Goal: Transaction & Acquisition: Purchase product/service

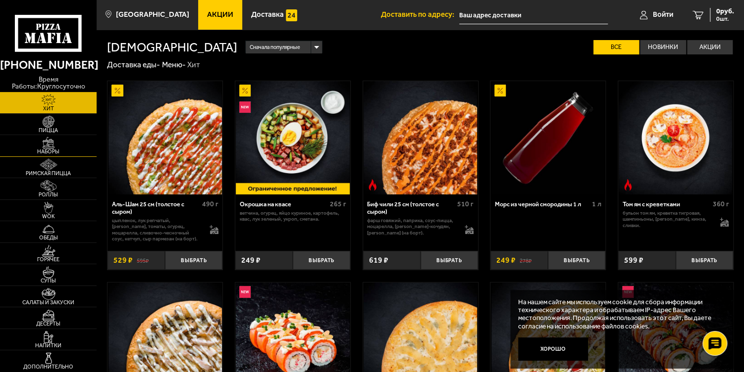
drag, startPoint x: 37, startPoint y: 142, endPoint x: 62, endPoint y: 147, distance: 25.8
click at [37, 142] on img at bounding box center [49, 143] width 30 height 12
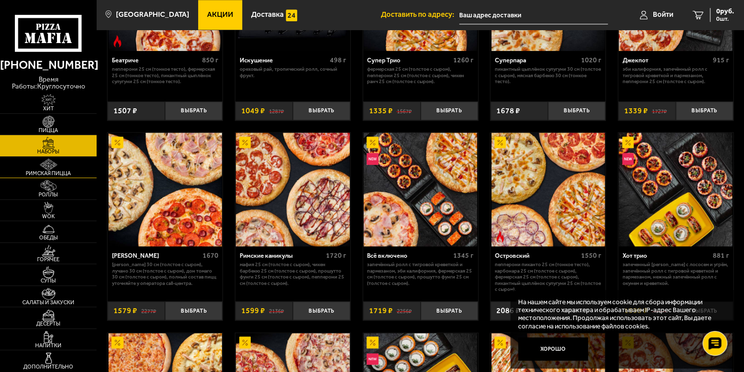
scroll to position [545, 0]
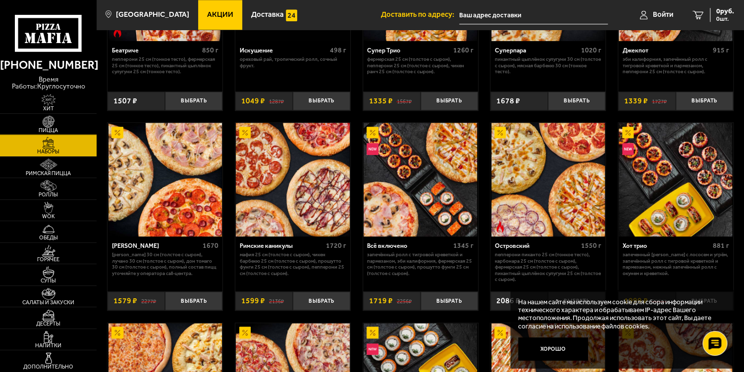
click at [48, 126] on img at bounding box center [49, 122] width 30 height 12
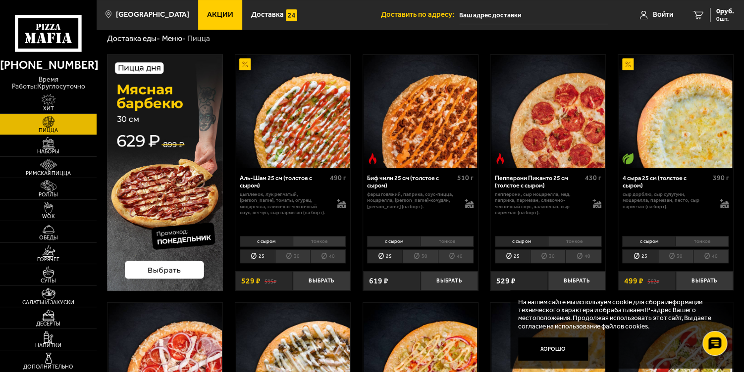
scroll to position [50, 0]
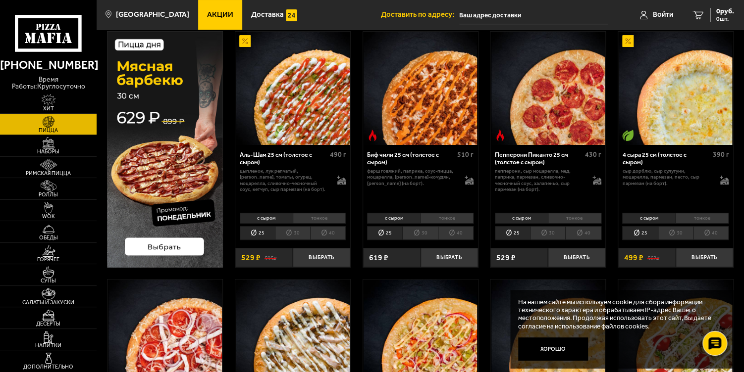
click at [212, 9] on link "Акции" at bounding box center [220, 15] width 44 height 30
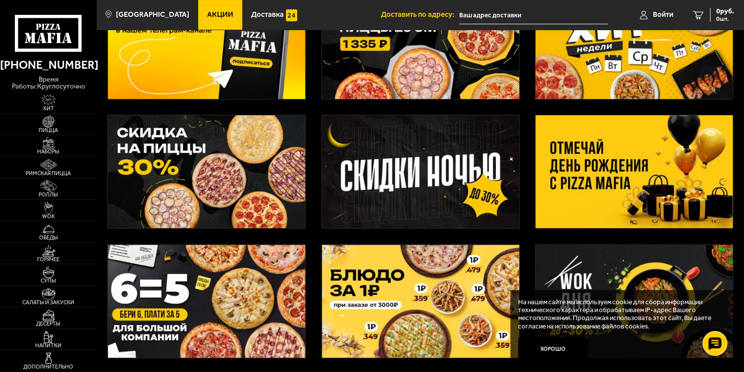
scroll to position [99, 0]
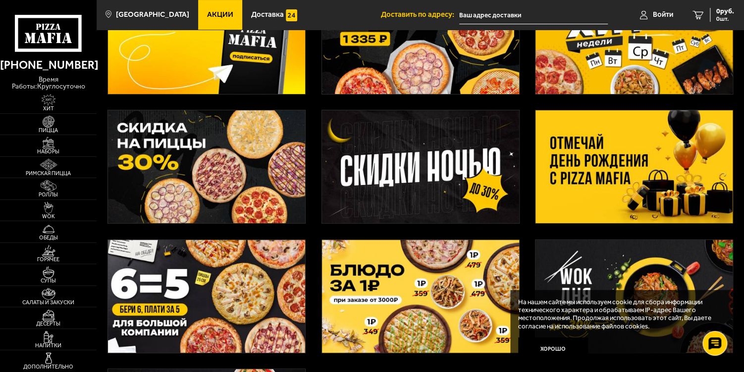
click at [219, 171] on img at bounding box center [206, 166] width 197 height 113
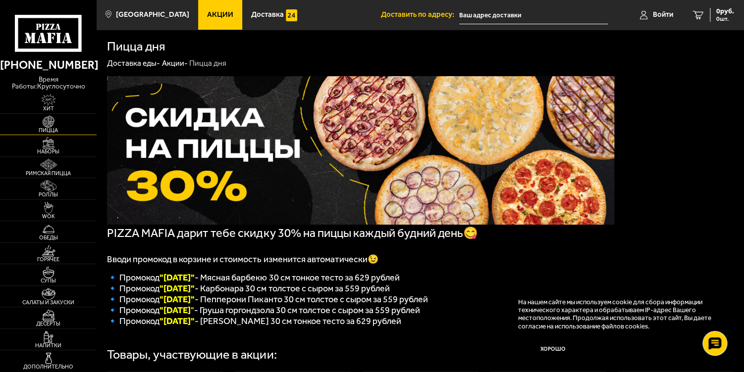
click at [51, 123] on img at bounding box center [49, 122] width 30 height 12
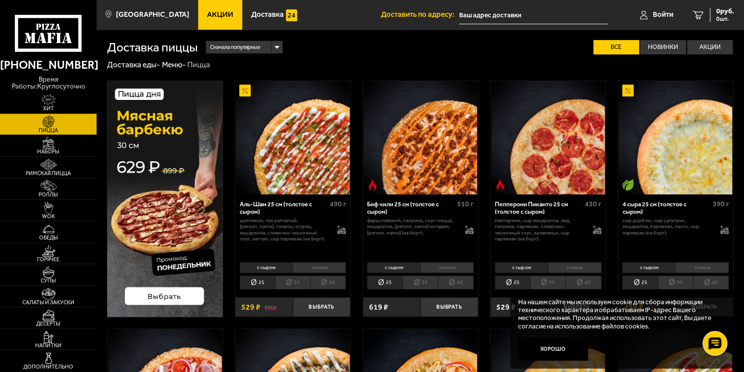
click at [292, 283] on li "30" at bounding box center [292, 283] width 35 height 14
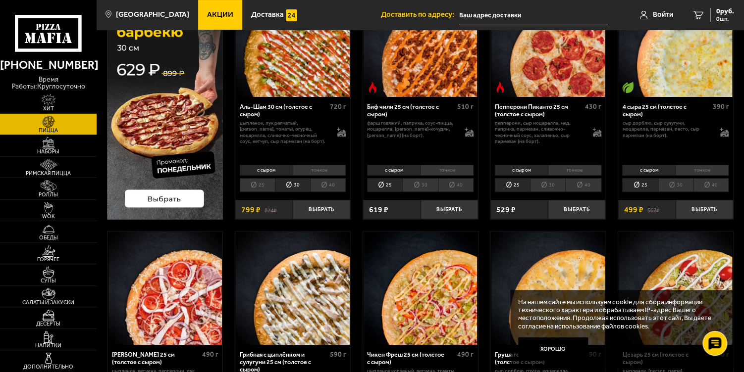
scroll to position [99, 0]
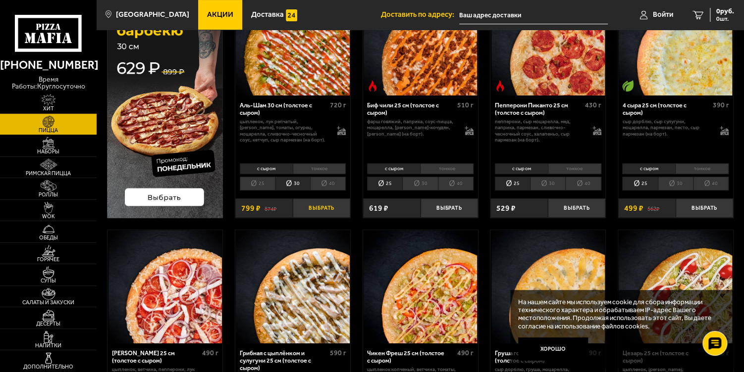
click at [332, 211] on button "Выбрать" at bounding box center [321, 208] width 57 height 19
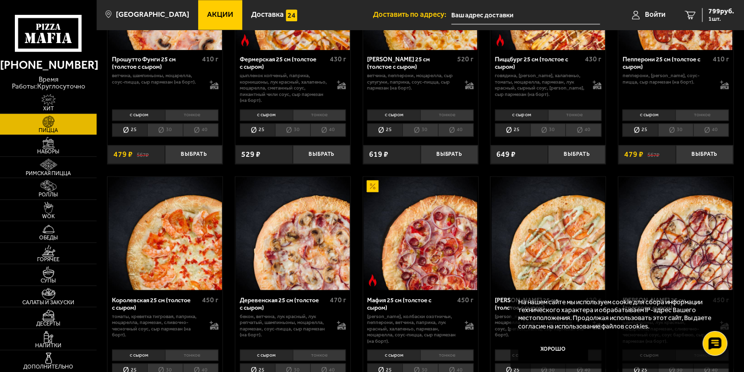
scroll to position [594, 0]
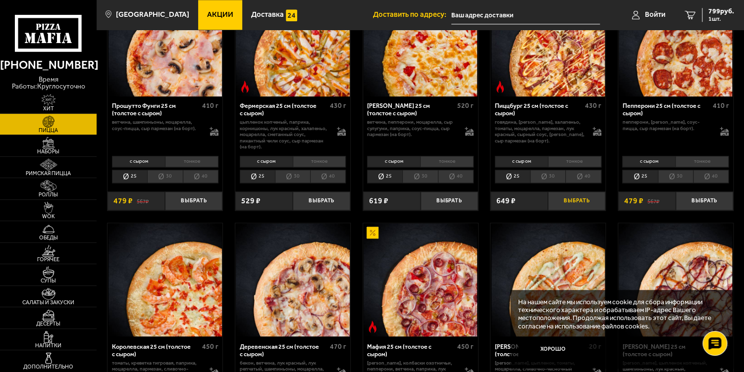
click at [558, 203] on button "Выбрать" at bounding box center [576, 201] width 57 height 19
click at [556, 172] on li "30" at bounding box center [547, 177] width 35 height 14
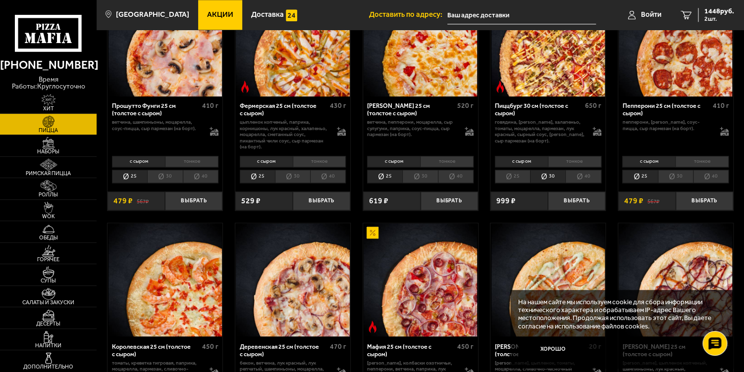
click at [508, 174] on li "25" at bounding box center [512, 177] width 35 height 14
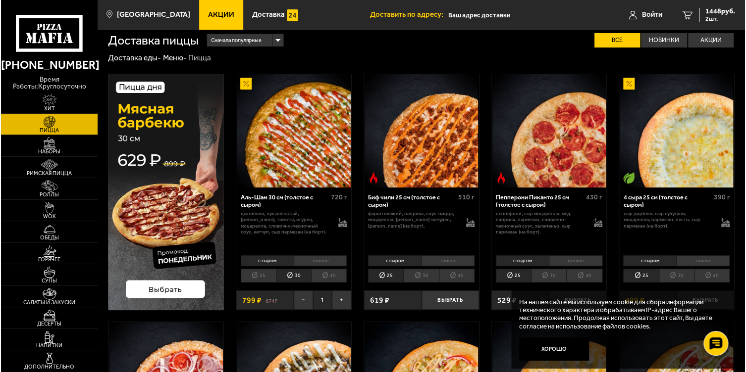
scroll to position [0, 0]
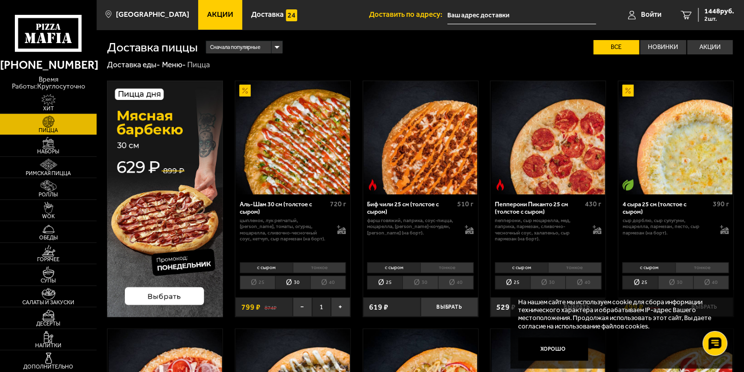
drag, startPoint x: 687, startPoint y: 12, endPoint x: 667, endPoint y: 53, distance: 46.5
click at [687, 12] on icon "2" at bounding box center [686, 14] width 11 height 9
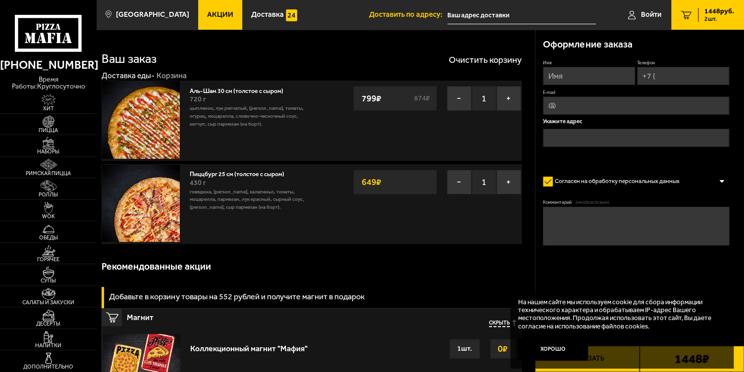
drag, startPoint x: 556, startPoint y: 82, endPoint x: 561, endPoint y: 79, distance: 6.2
click at [558, 81] on input "Имя" at bounding box center [589, 76] width 92 height 18
type input "r"
type input "[PERSON_NAME]"
click at [670, 82] on input "Телефон" at bounding box center [683, 76] width 92 height 18
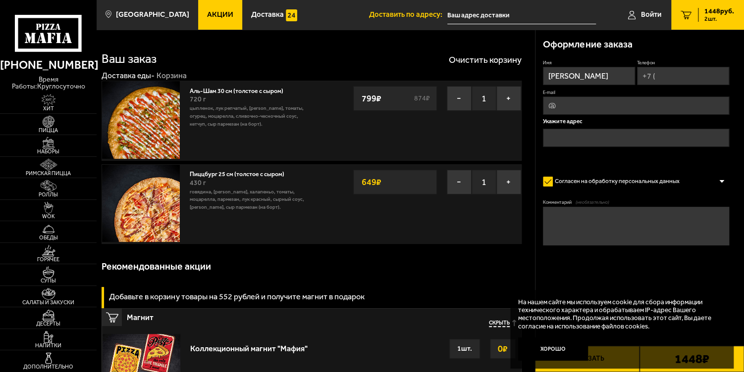
click at [666, 74] on input "Телефон" at bounding box center [683, 76] width 92 height 18
type input "[PHONE_NUMBER]"
click at [561, 113] on input "E-mail" at bounding box center [636, 107] width 186 height 18
type input "л"
type input "[EMAIL_ADDRESS][DOMAIN_NAME]"
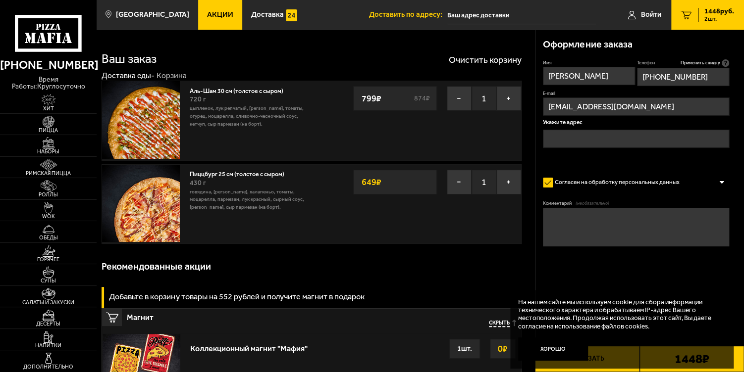
click at [574, 137] on input "text" at bounding box center [636, 139] width 186 height 18
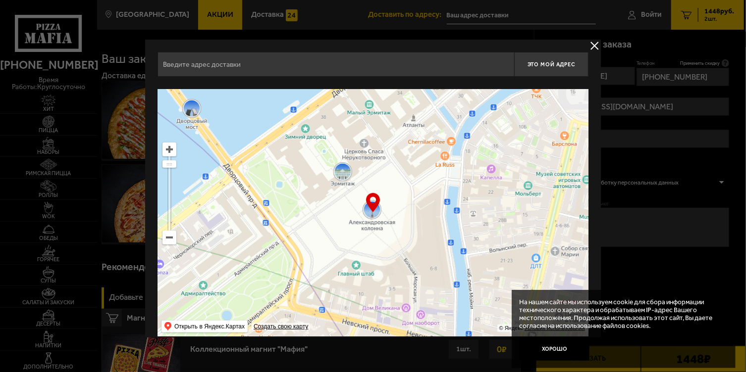
scroll to position [11, 0]
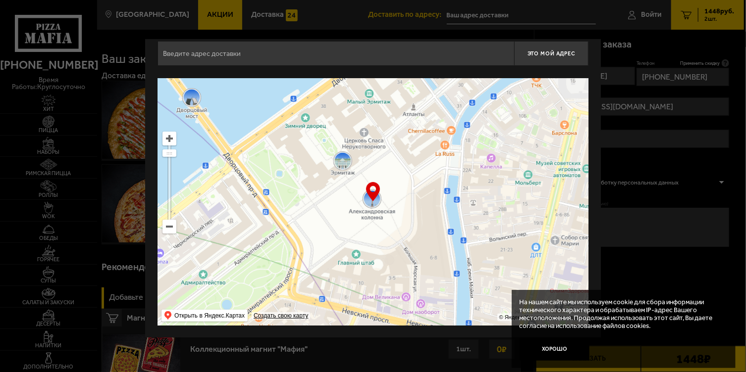
click at [168, 228] on ymaps at bounding box center [169, 226] width 13 height 13
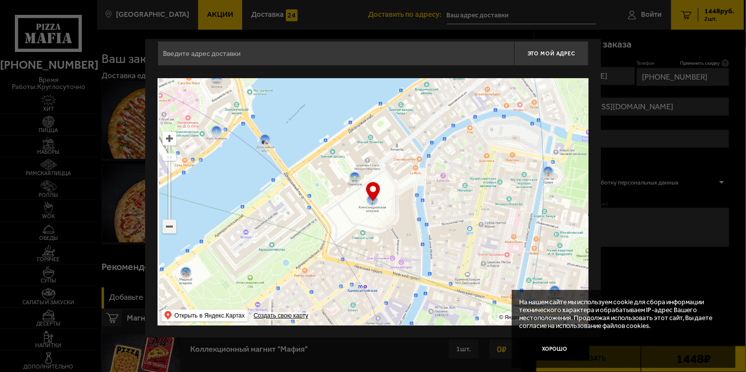
click at [168, 228] on ymaps at bounding box center [169, 226] width 13 height 13
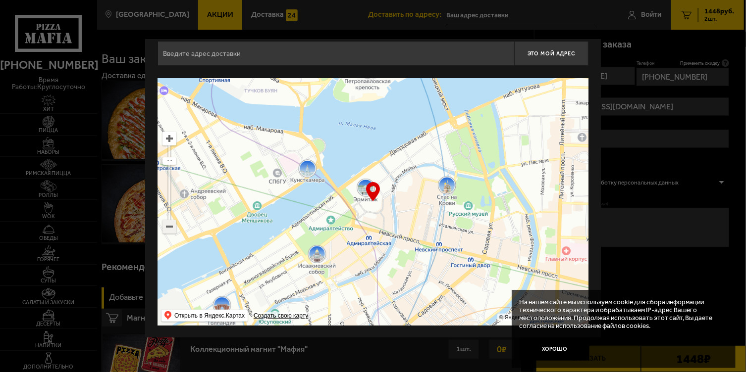
click at [168, 228] on ymaps at bounding box center [169, 226] width 13 height 13
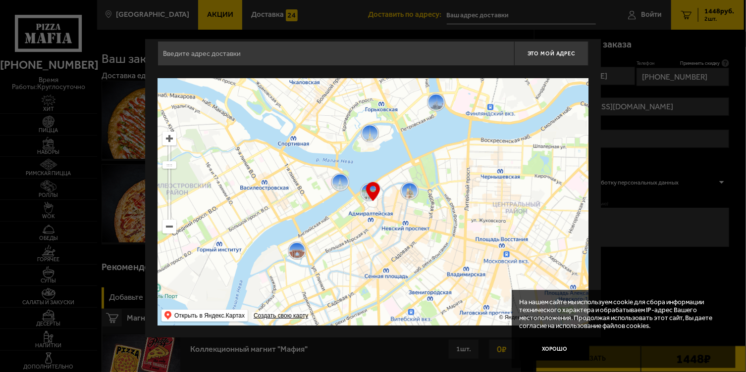
click at [168, 228] on ymaps at bounding box center [169, 226] width 13 height 13
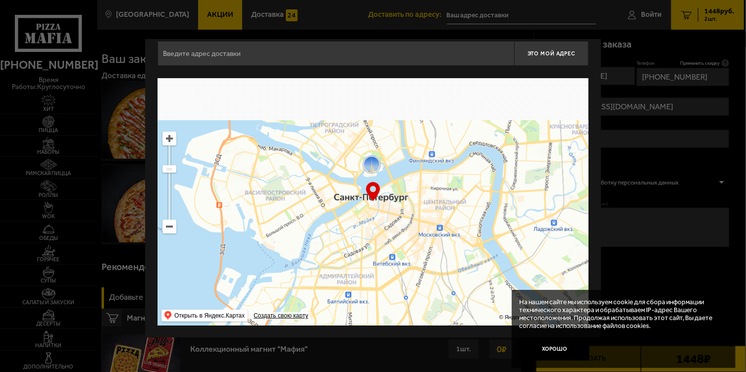
click at [168, 228] on ymaps at bounding box center [169, 226] width 13 height 13
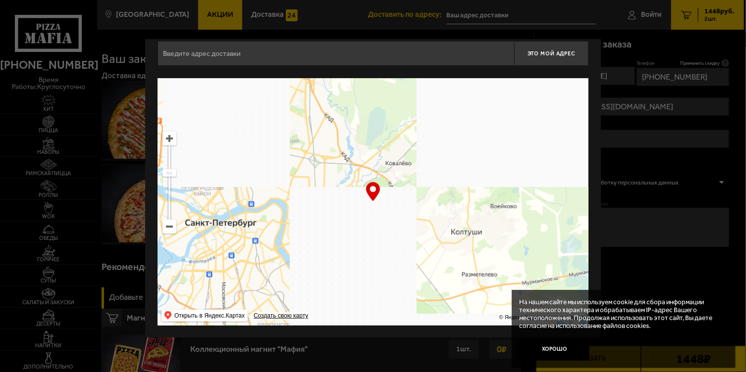
drag, startPoint x: 509, startPoint y: 232, endPoint x: 358, endPoint y: 259, distance: 153.3
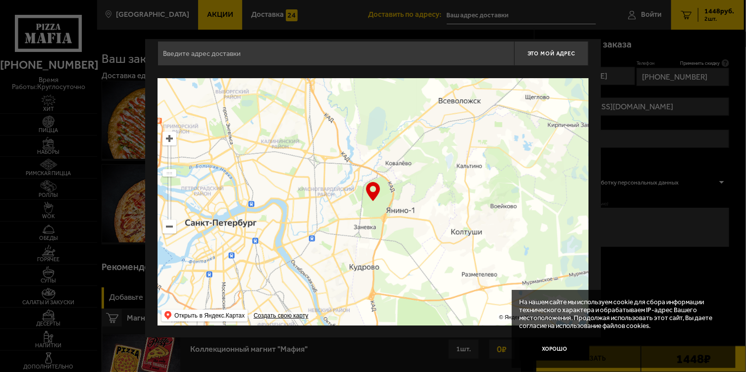
click at [358, 259] on ymaps at bounding box center [373, 202] width 431 height 248
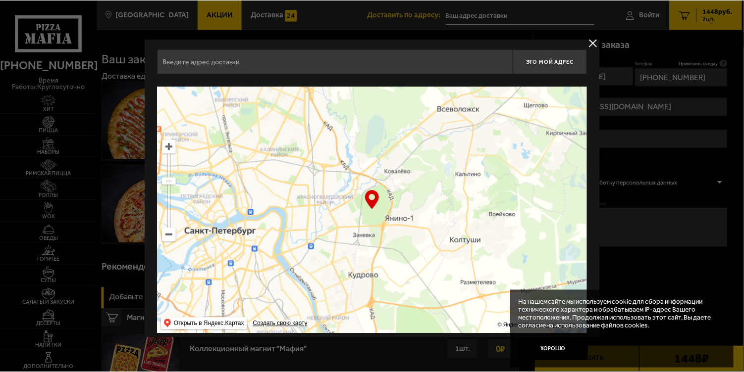
scroll to position [0, 0]
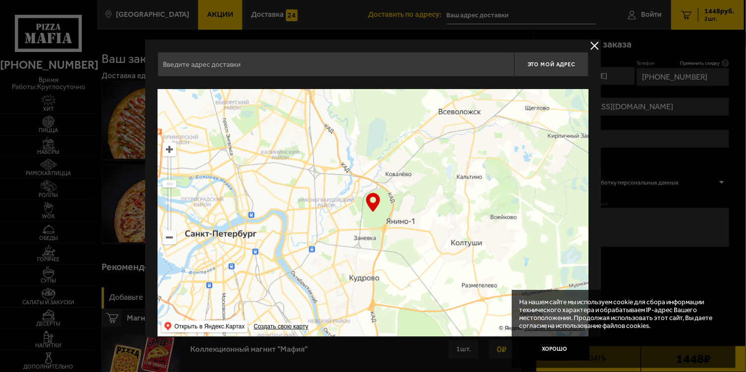
click at [166, 152] on ymaps at bounding box center [169, 149] width 13 height 13
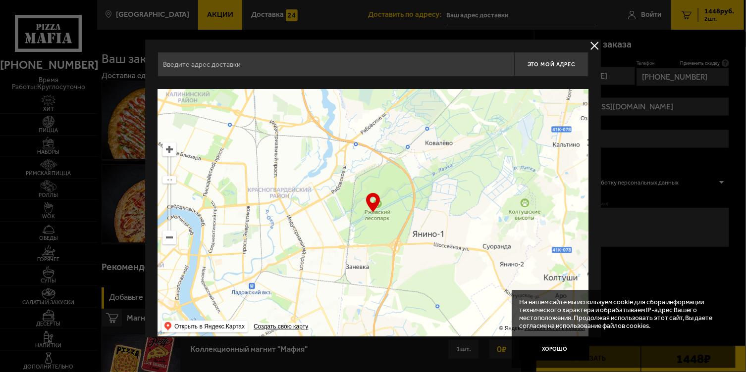
click at [166, 152] on ymaps at bounding box center [169, 149] width 13 height 13
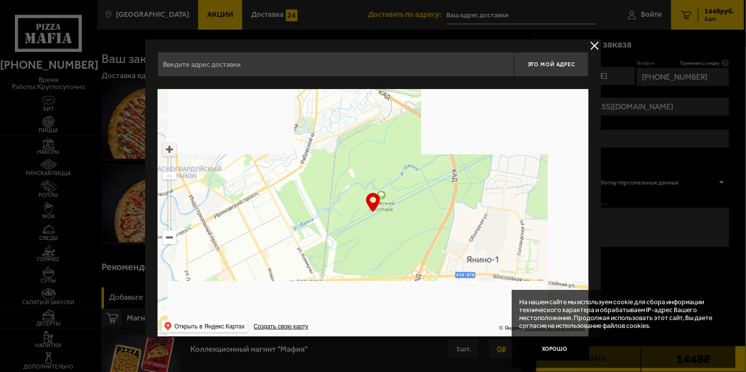
click at [166, 152] on ymaps at bounding box center [169, 149] width 13 height 13
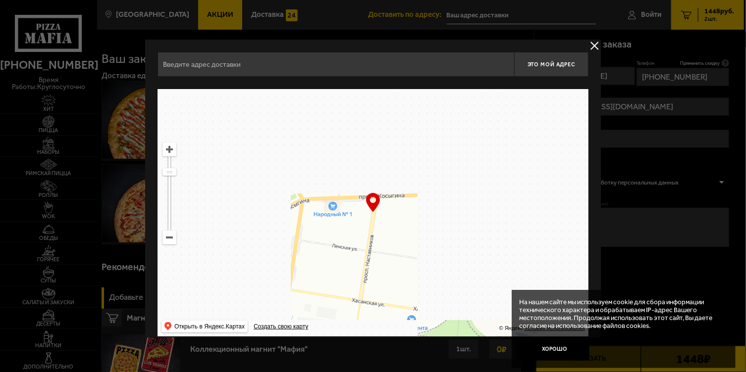
drag, startPoint x: 323, startPoint y: 254, endPoint x: 500, endPoint y: 123, distance: 220.3
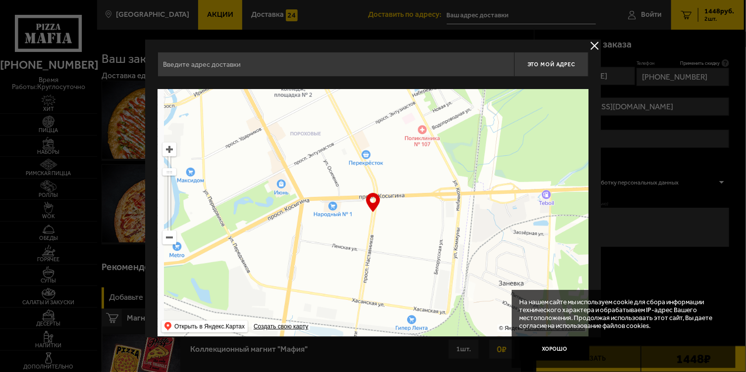
click at [500, 123] on ymaps at bounding box center [373, 213] width 431 height 248
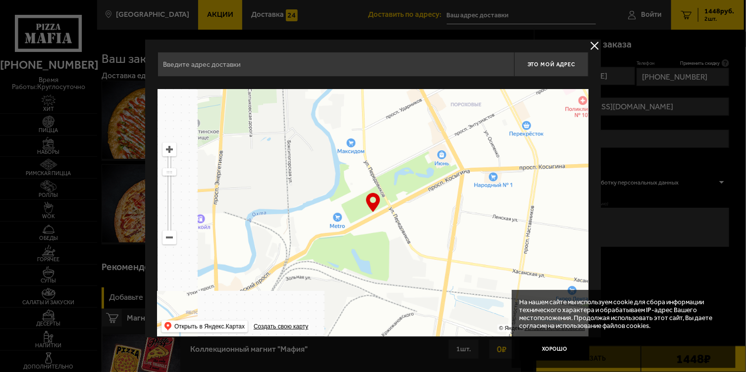
drag, startPoint x: 310, startPoint y: 266, endPoint x: 471, endPoint y: 237, distance: 163.1
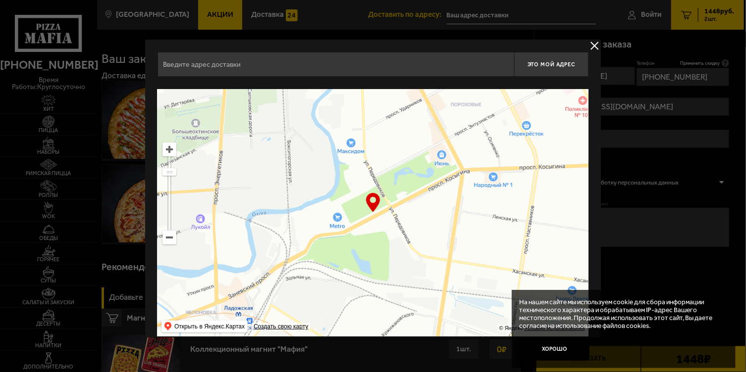
click at [471, 237] on ymaps at bounding box center [373, 213] width 431 height 248
drag, startPoint x: 167, startPoint y: 143, endPoint x: 164, endPoint y: 153, distance: 9.7
click at [167, 145] on ymaps at bounding box center [169, 149] width 13 height 13
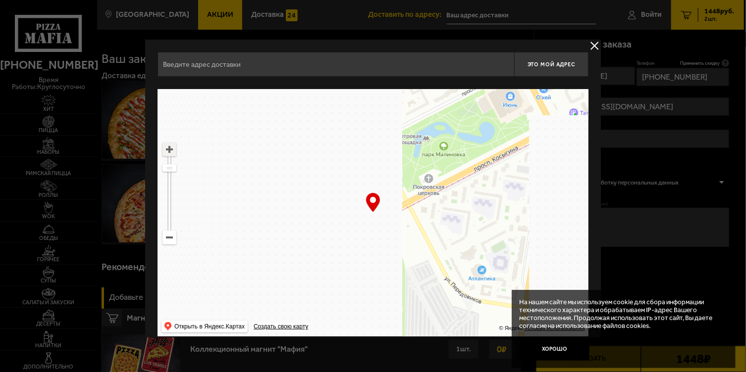
click at [164, 154] on ymaps at bounding box center [169, 149] width 13 height 13
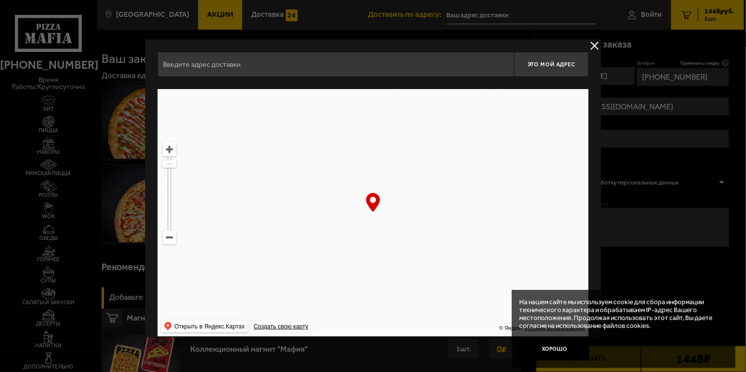
drag, startPoint x: 483, startPoint y: 264, endPoint x: 300, endPoint y: 222, distance: 188.3
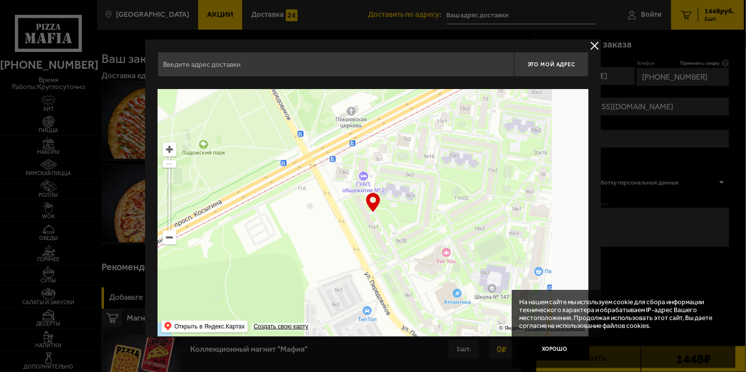
click at [300, 222] on ymaps at bounding box center [373, 213] width 431 height 248
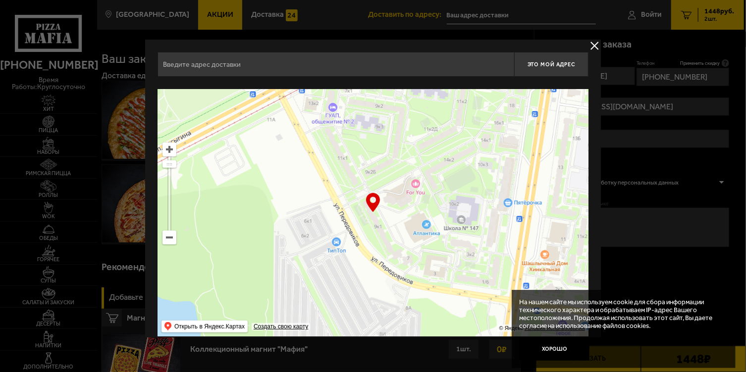
drag, startPoint x: 385, startPoint y: 236, endPoint x: 398, endPoint y: 170, distance: 67.2
click at [398, 170] on ymaps at bounding box center [373, 213] width 431 height 248
type input "[STREET_ADDRESS]"
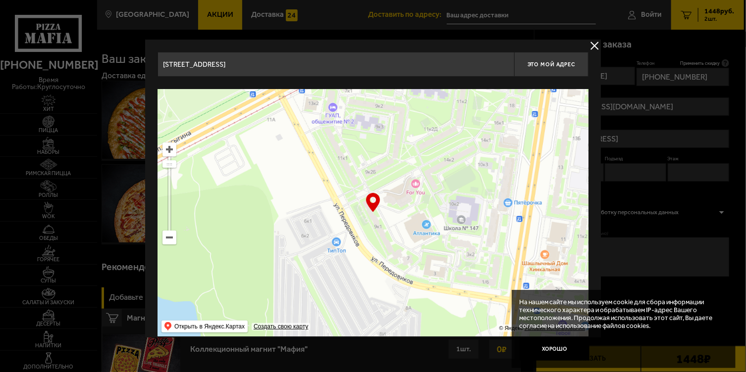
type input "[STREET_ADDRESS]"
click at [376, 227] on ymaps at bounding box center [373, 213] width 431 height 248
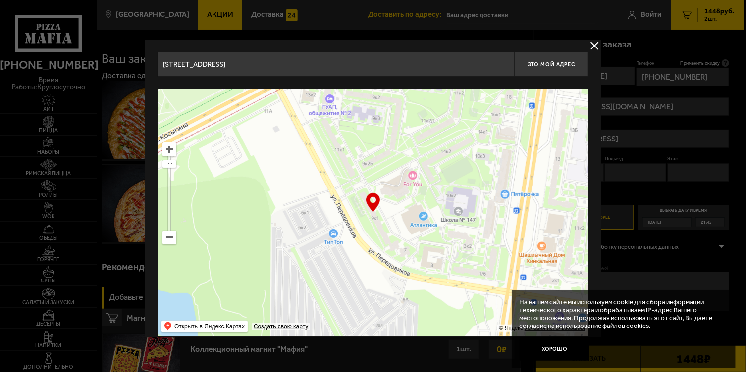
drag, startPoint x: 442, startPoint y: 234, endPoint x: 439, endPoint y: 225, distance: 8.9
click at [439, 225] on ymaps at bounding box center [373, 213] width 431 height 248
click at [559, 63] on span "Это мой адрес" at bounding box center [552, 64] width 48 height 6
type input "[STREET_ADDRESS]"
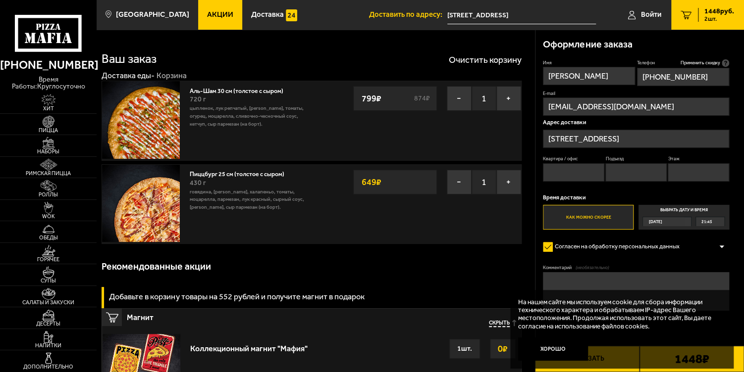
click at [586, 167] on input "Квартира / офис" at bounding box center [573, 172] width 61 height 18
type input "270"
click at [633, 172] on input "Подъезд" at bounding box center [635, 172] width 61 height 18
type input "4"
click at [687, 169] on input "Этаж" at bounding box center [698, 172] width 61 height 18
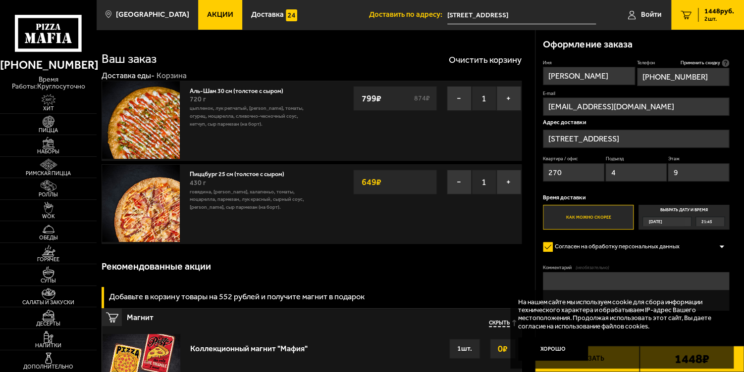
type input "9"
click at [575, 213] on label "Как можно скорее" at bounding box center [588, 217] width 91 height 25
click at [0, 0] on input "Как можно скорее" at bounding box center [0, 0] width 0 height 0
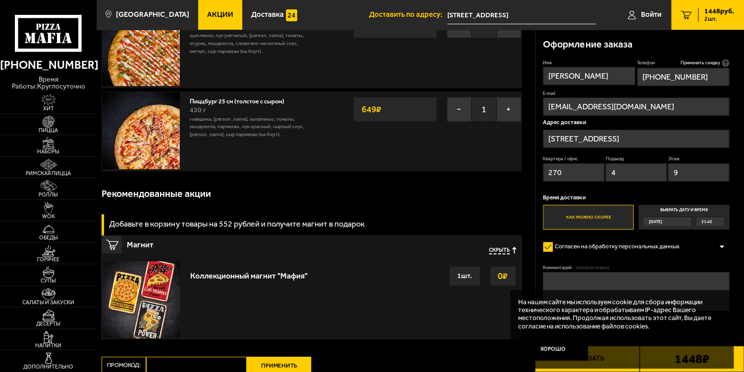
scroll to position [50, 0]
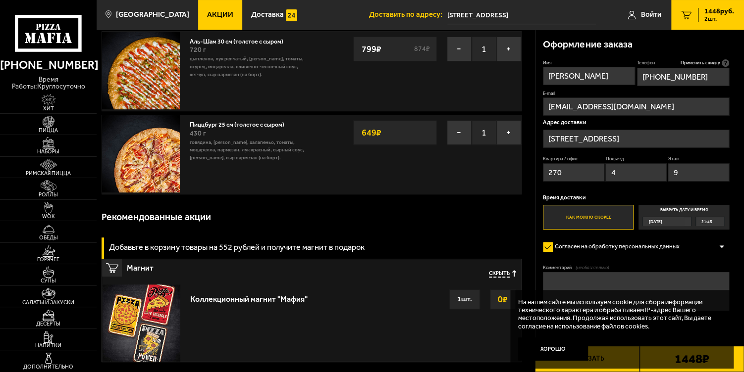
click at [596, 279] on textarea "Комментарий (необязательно)" at bounding box center [636, 291] width 186 height 39
type textarea "L"
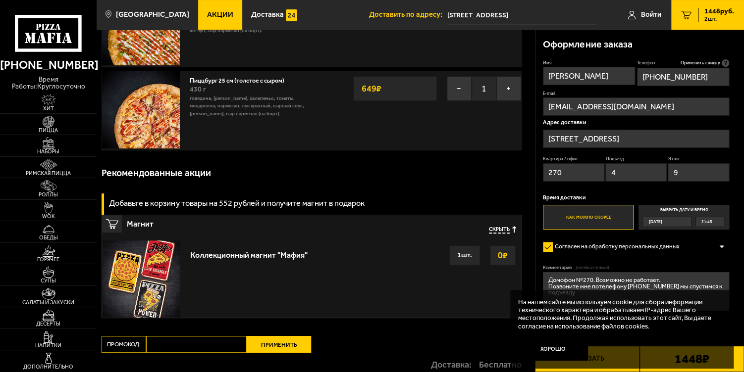
scroll to position [149, 0]
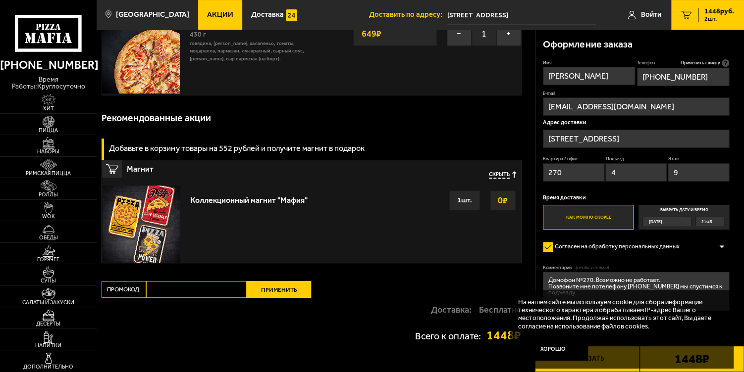
click at [558, 349] on button "Хорошо" at bounding box center [553, 349] width 70 height 23
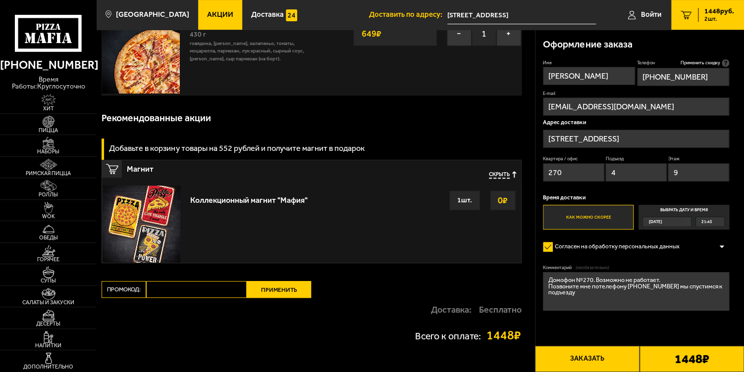
click at [597, 287] on textarea "Домофон №270. Возможно не работает. Позвоните мне потелефону [PHONE_NUMBER] мы …" at bounding box center [636, 291] width 186 height 39
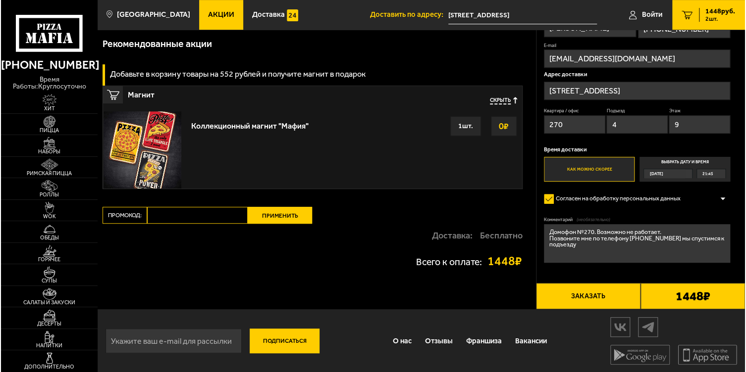
scroll to position [223, 0]
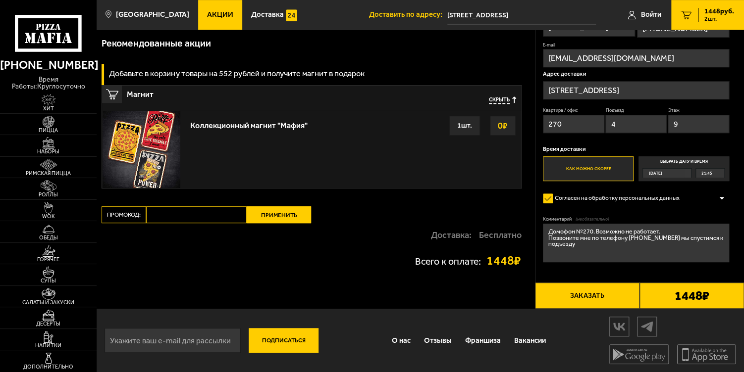
type textarea "Домофон №270. Возможно не работает. Позвоните мне по телефону [PHONE_NUMBER] мы…"
click at [611, 299] on button "Заказать" at bounding box center [587, 296] width 105 height 26
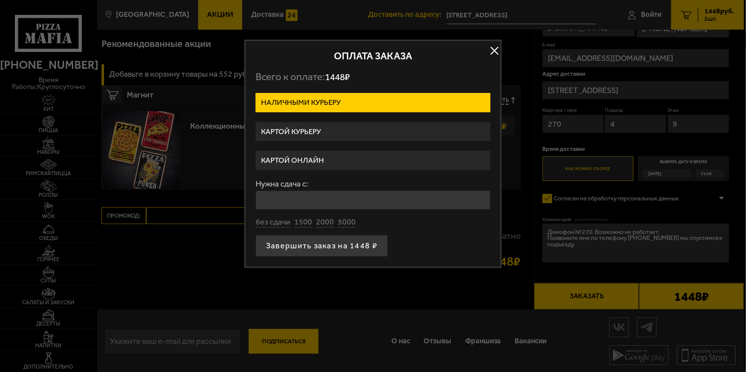
click at [293, 155] on label "Картой онлайн" at bounding box center [373, 160] width 235 height 19
click at [0, 0] on input "Картой онлайн" at bounding box center [0, 0] width 0 height 0
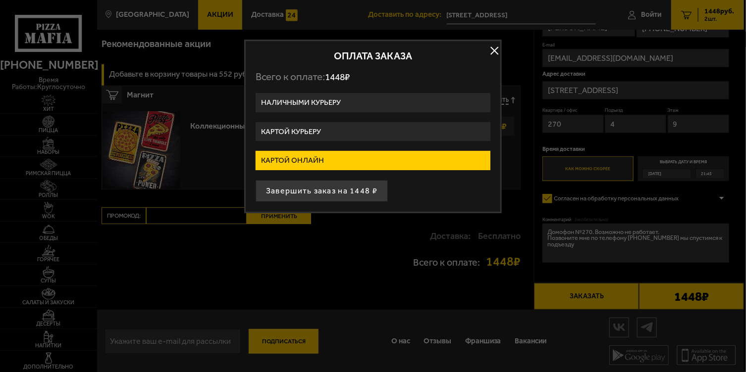
click at [311, 193] on button "Завершить заказ на 1448 ₽" at bounding box center [322, 191] width 132 height 22
